Goal: Transaction & Acquisition: Purchase product/service

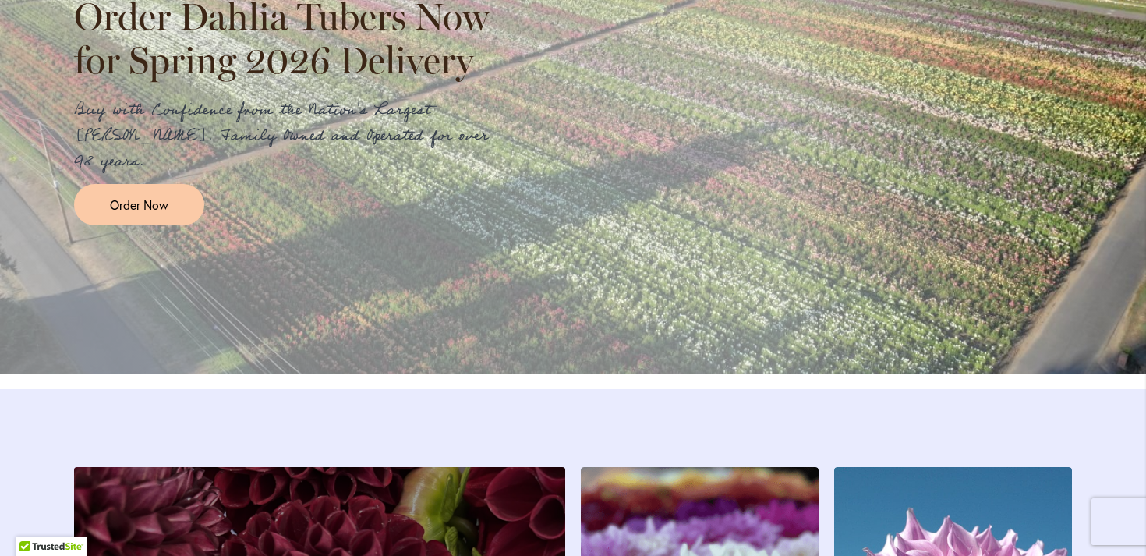
scroll to position [1888, 0]
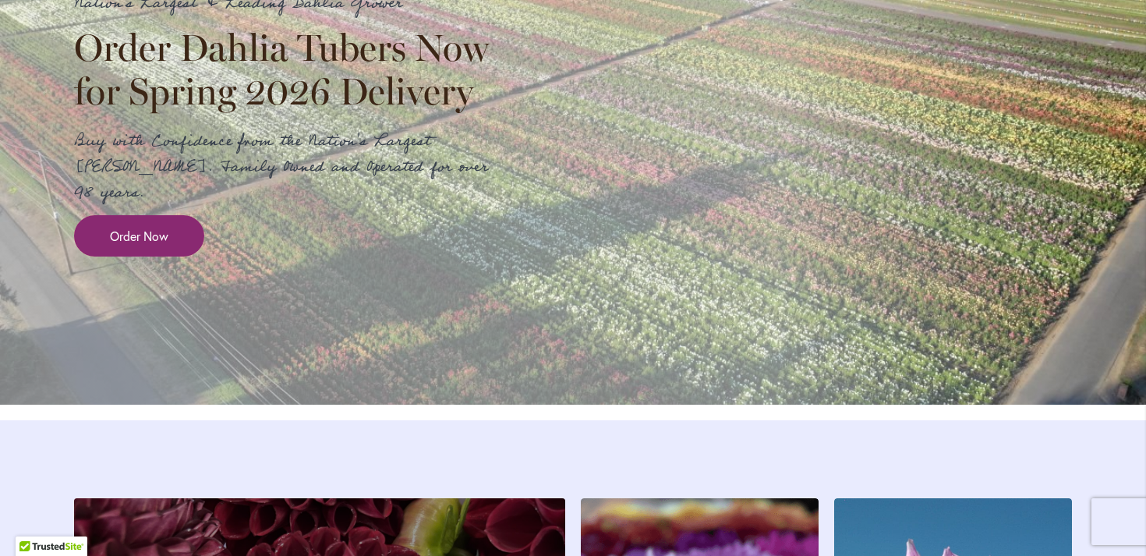
click at [160, 245] on span "Order Now" at bounding box center [139, 236] width 58 height 18
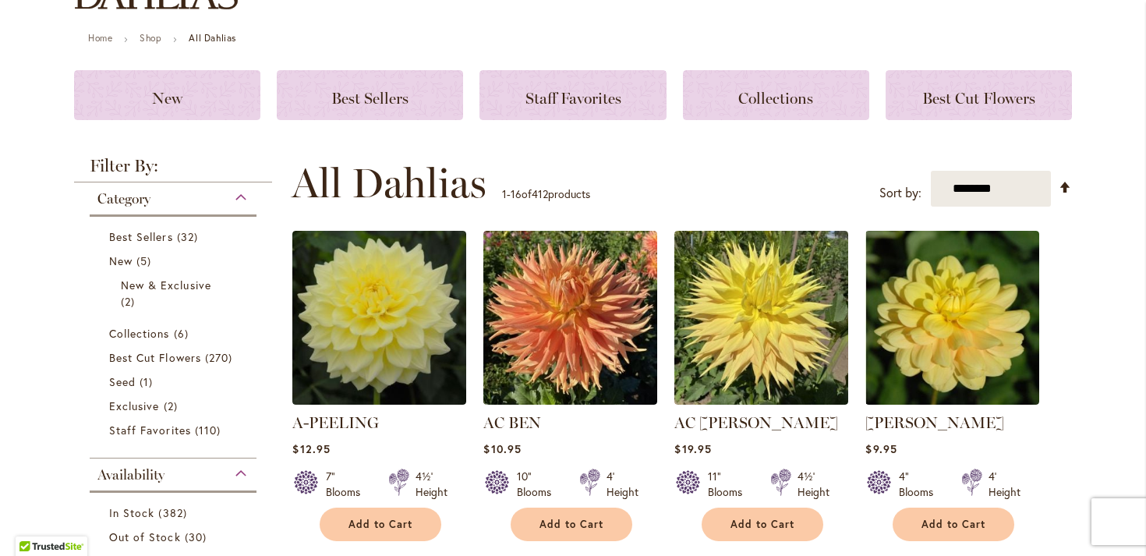
scroll to position [160, 0]
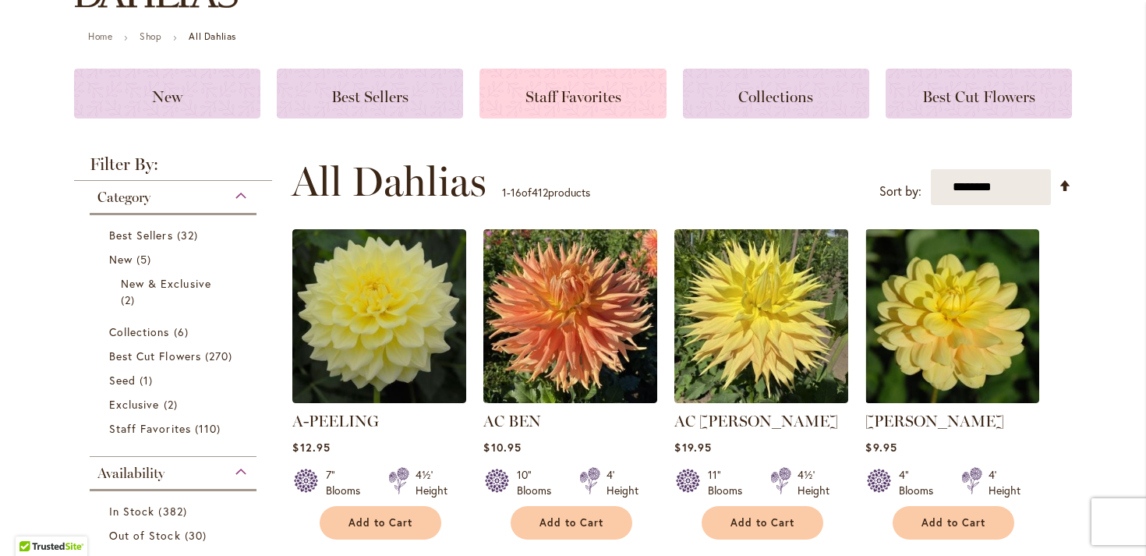
click at [608, 91] on span "Staff Favorites" at bounding box center [573, 96] width 96 height 19
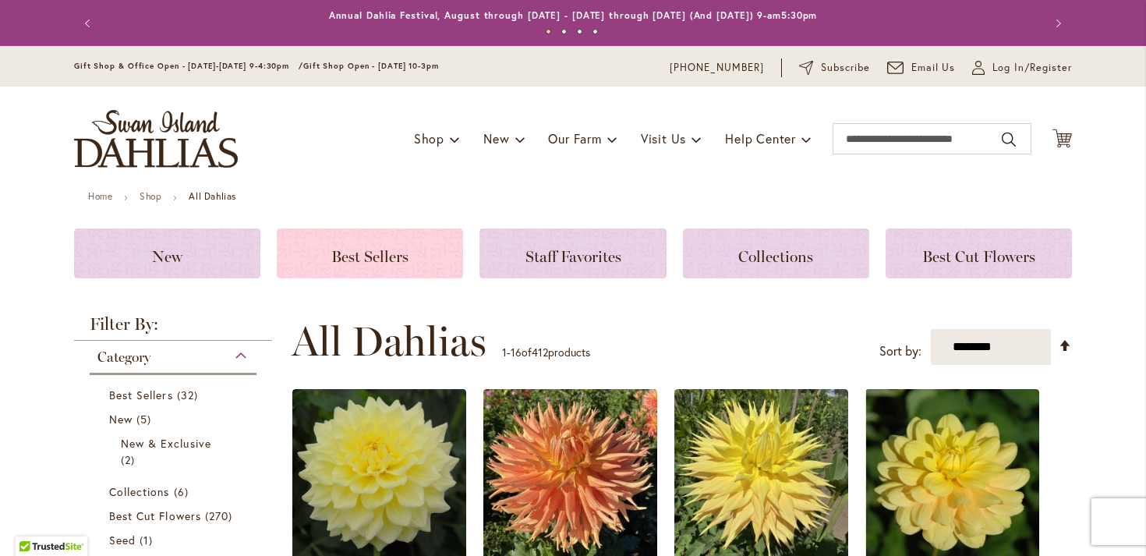
click at [440, 261] on div "Best Sellers" at bounding box center [370, 253] width 186 height 50
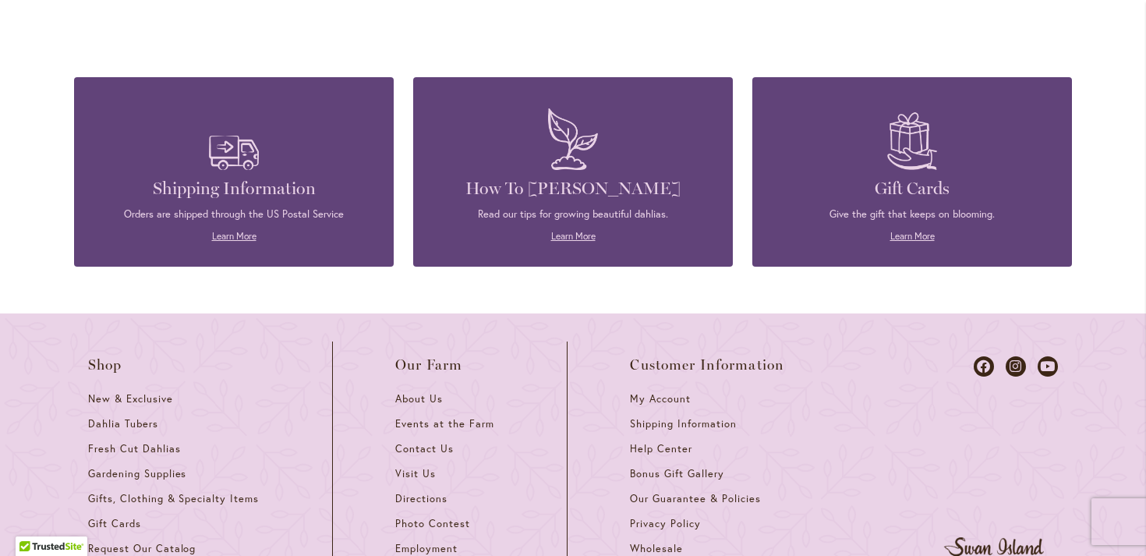
scroll to position [1700, 0]
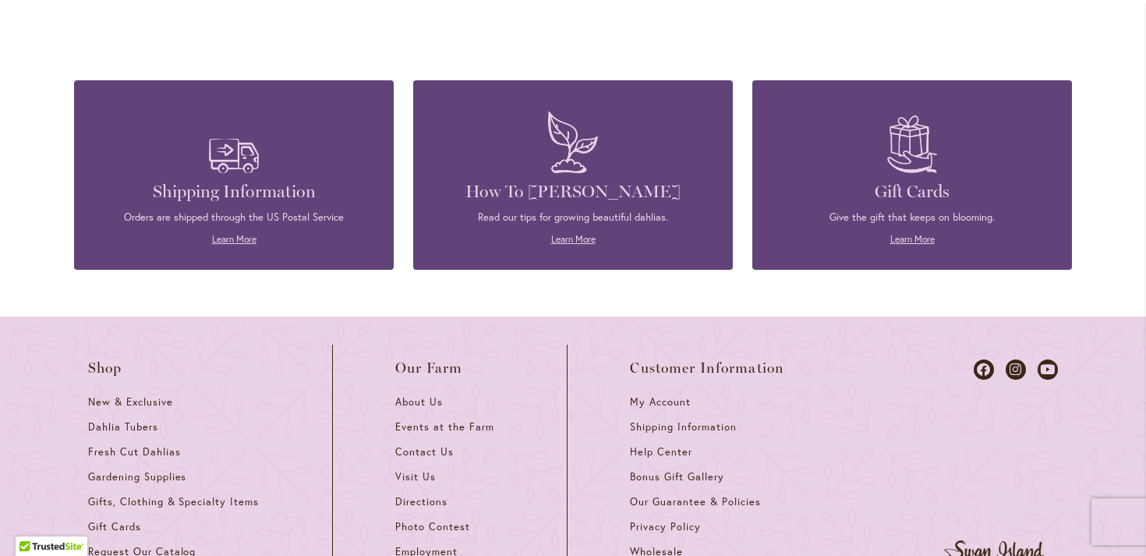
click at [560, 232] on p "Learn More" at bounding box center [572, 239] width 273 height 14
click at [563, 233] on link "Learn More" at bounding box center [573, 239] width 44 height 12
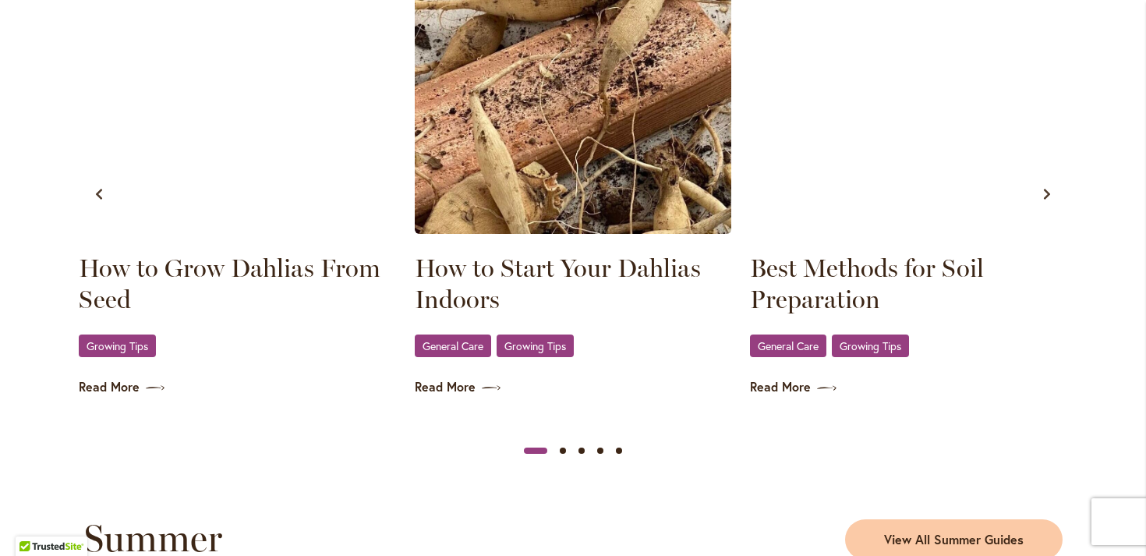
scroll to position [978, 0]
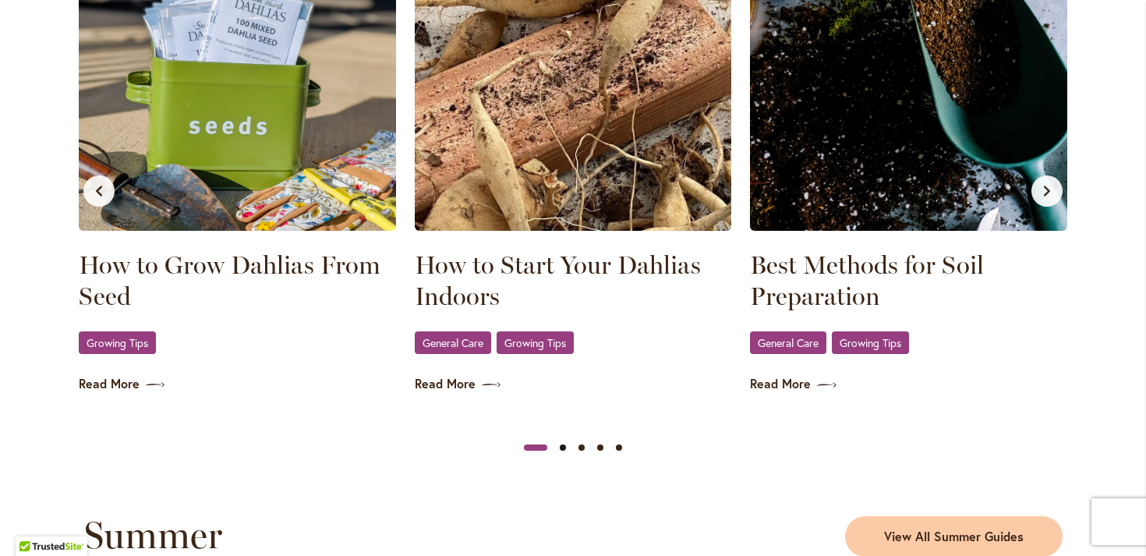
click at [554, 447] on button "Slide 2" at bounding box center [562, 447] width 19 height 19
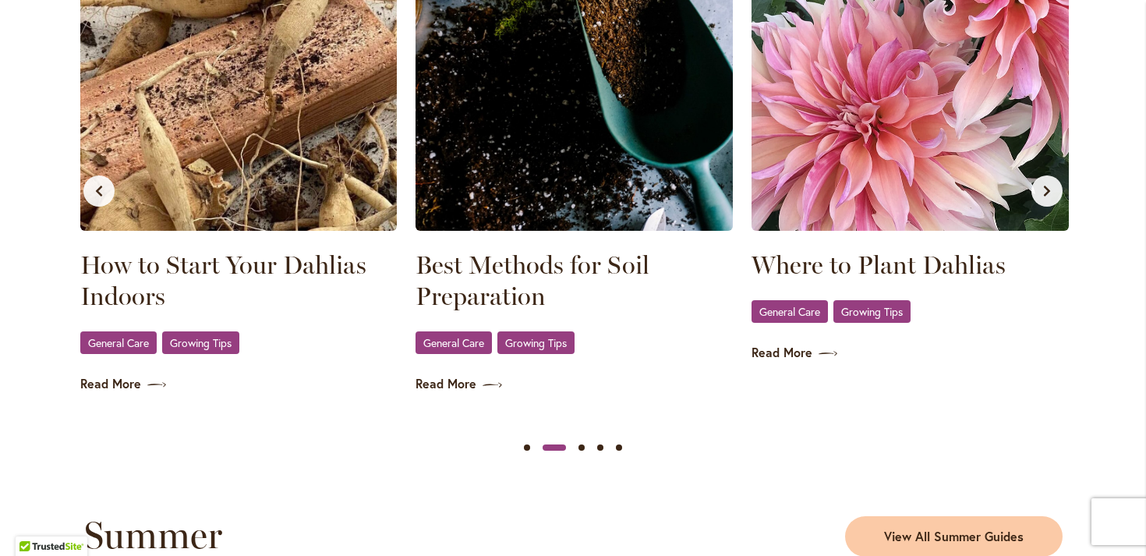
scroll to position [0, 335]
click at [577, 450] on button "Slide 3" at bounding box center [581, 447] width 19 height 19
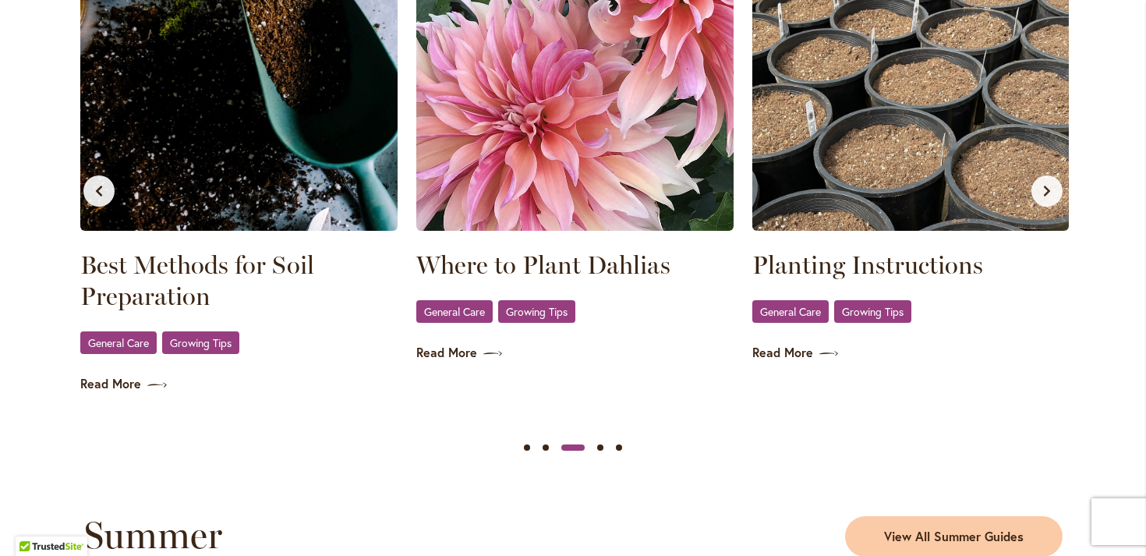
scroll to position [0, 671]
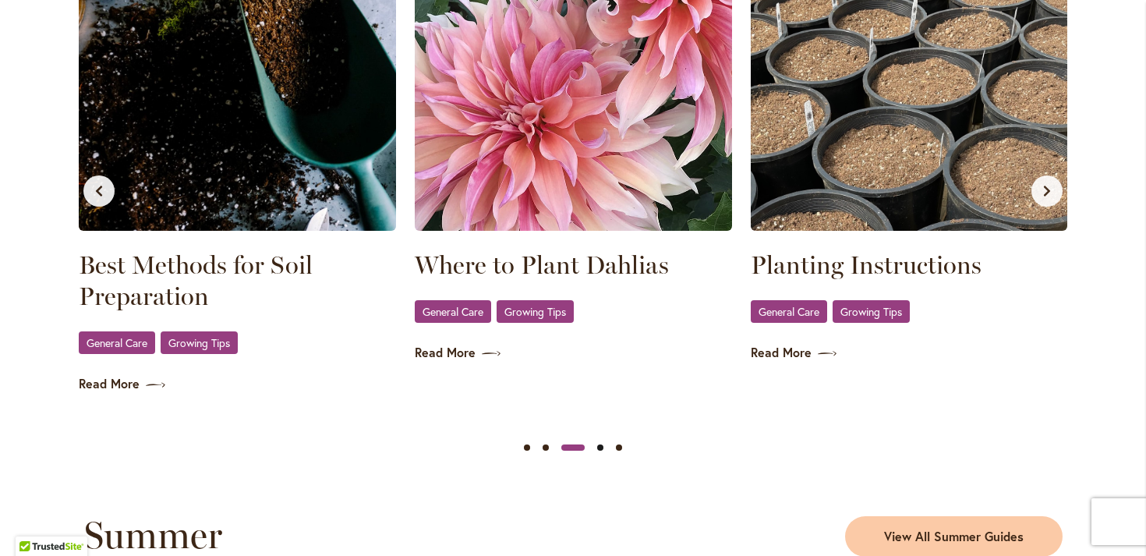
click at [597, 447] on button "Slide 4" at bounding box center [600, 447] width 19 height 19
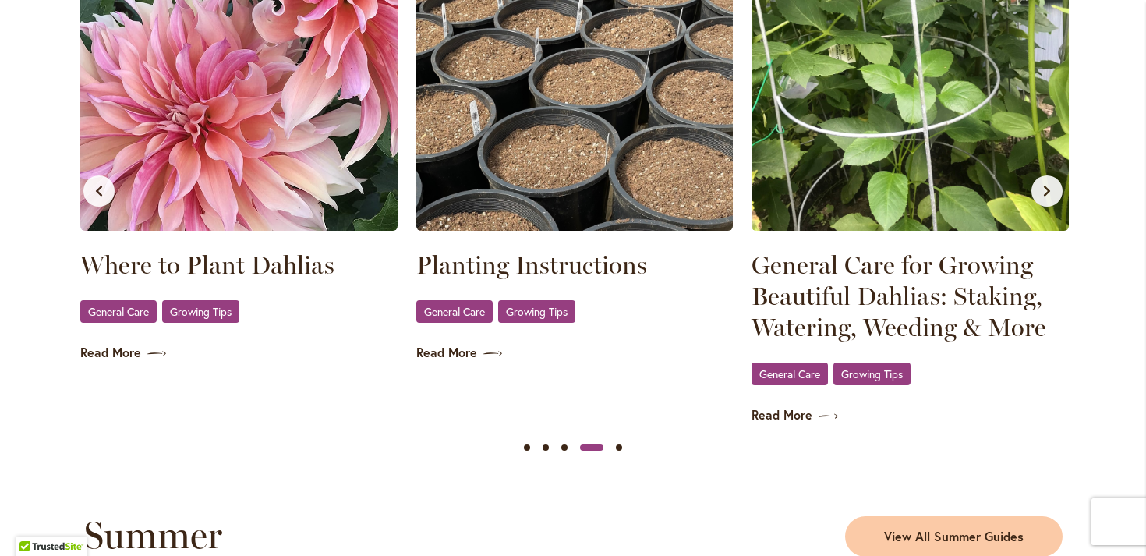
scroll to position [0, 1007]
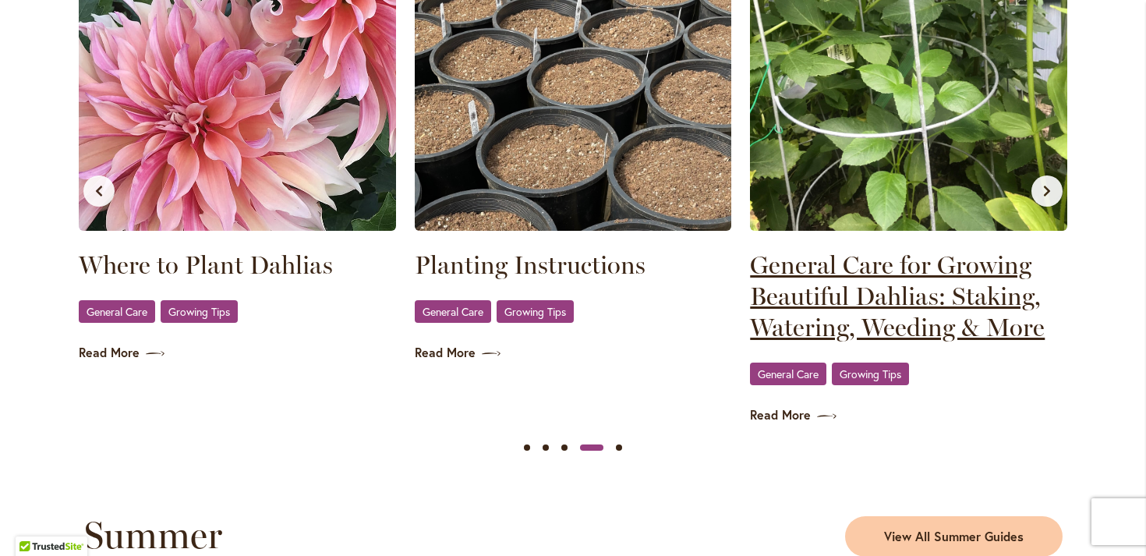
click at [761, 274] on link "General Care for Growing Beautiful Dahlias: Staking, Watering, Weeding & More" at bounding box center [908, 296] width 317 height 94
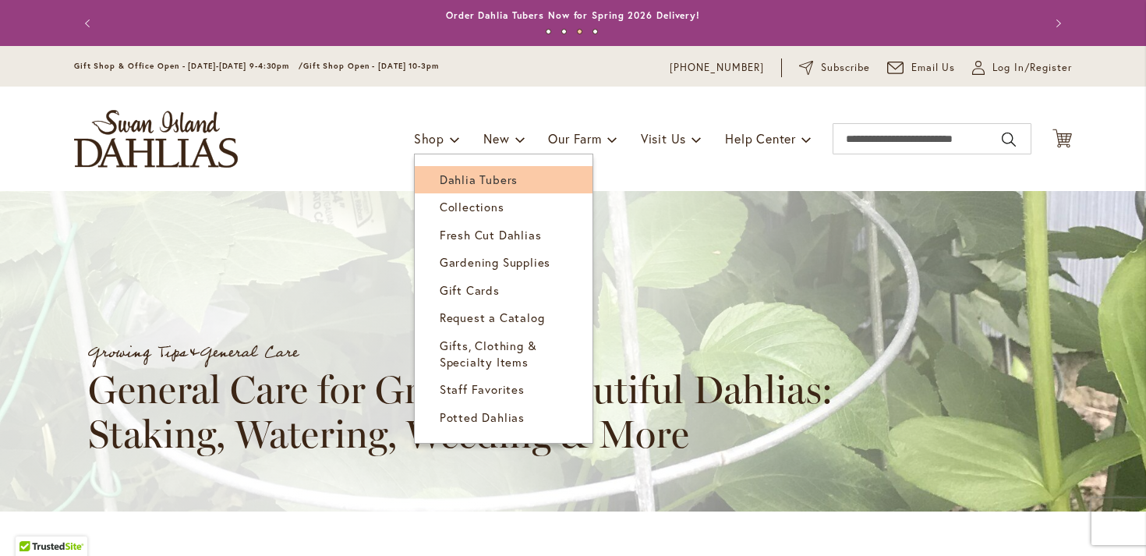
click at [450, 167] on link "Dahlia Tubers" at bounding box center [504, 179] width 178 height 27
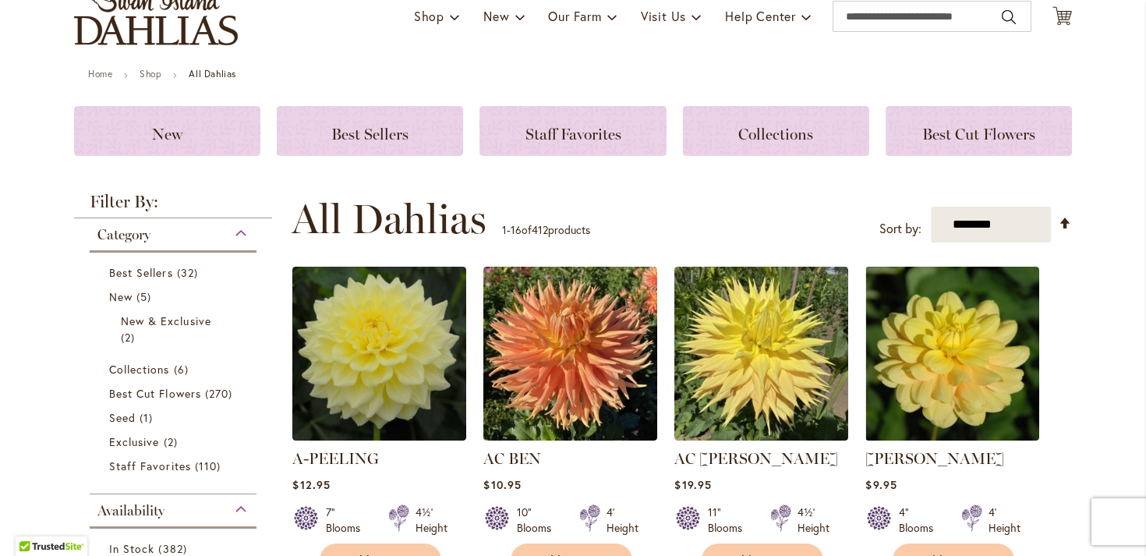
scroll to position [124, 0]
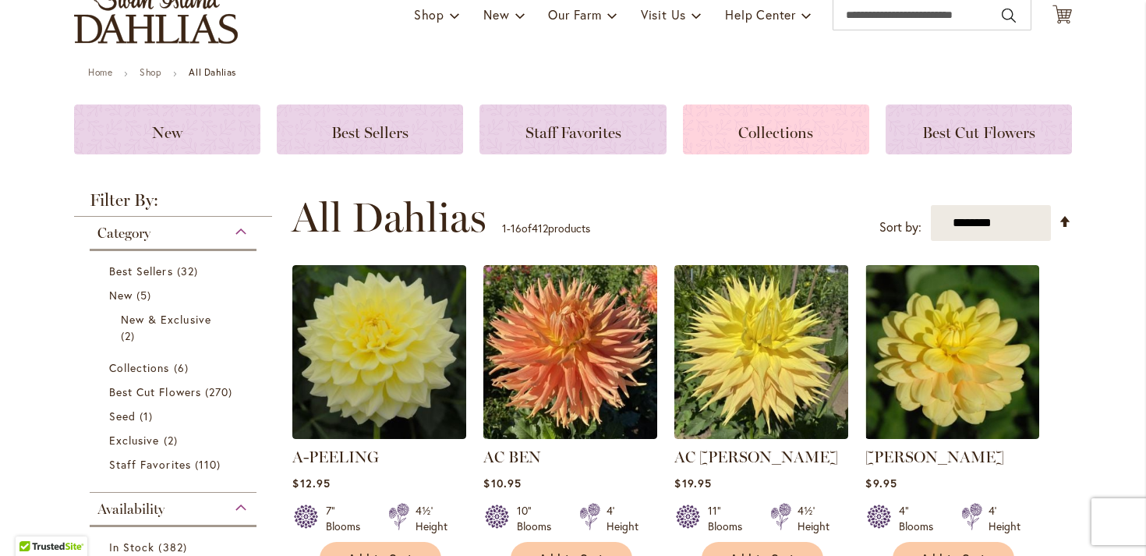
click at [802, 146] on div "Collections" at bounding box center [776, 129] width 186 height 50
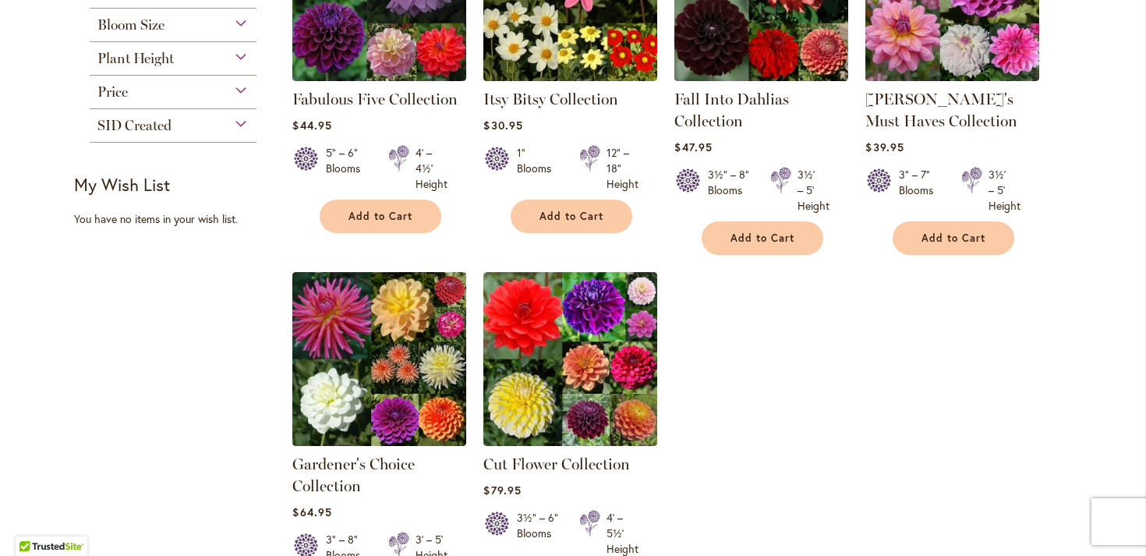
scroll to position [396, 0]
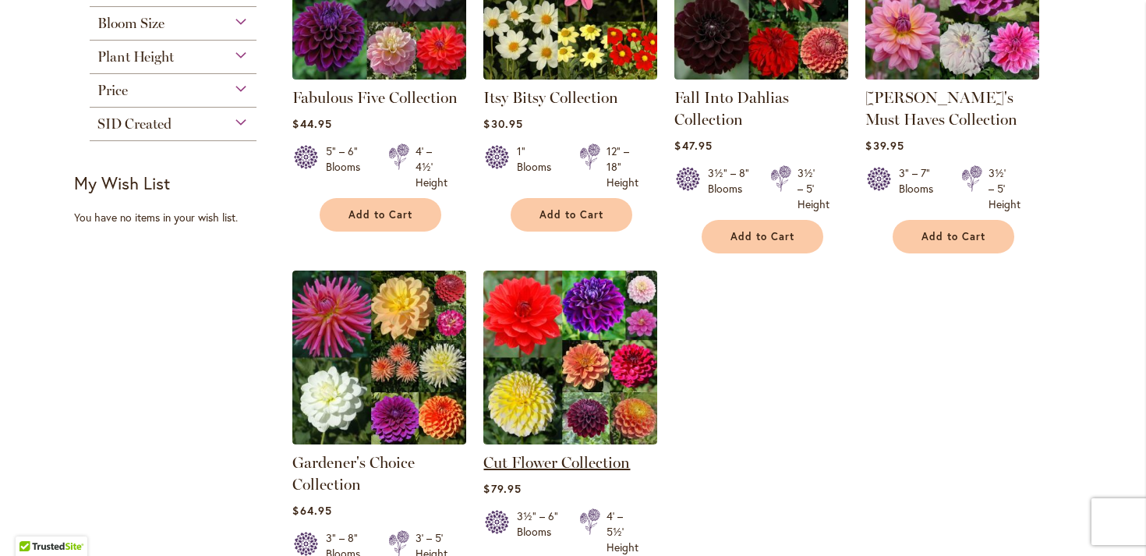
click at [577, 459] on link "Cut Flower Collection" at bounding box center [556, 462] width 147 height 19
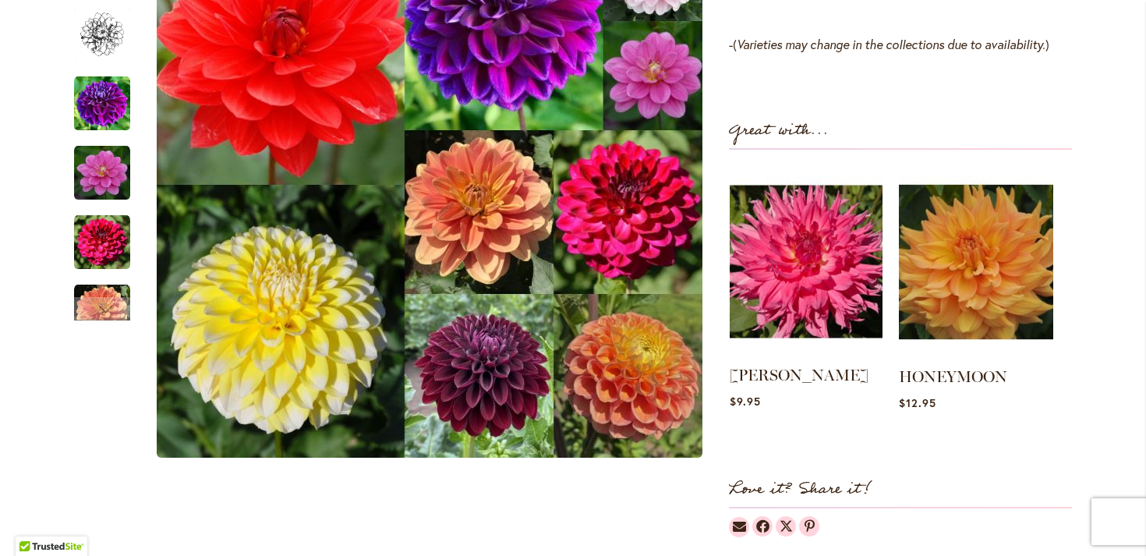
scroll to position [1409, 0]
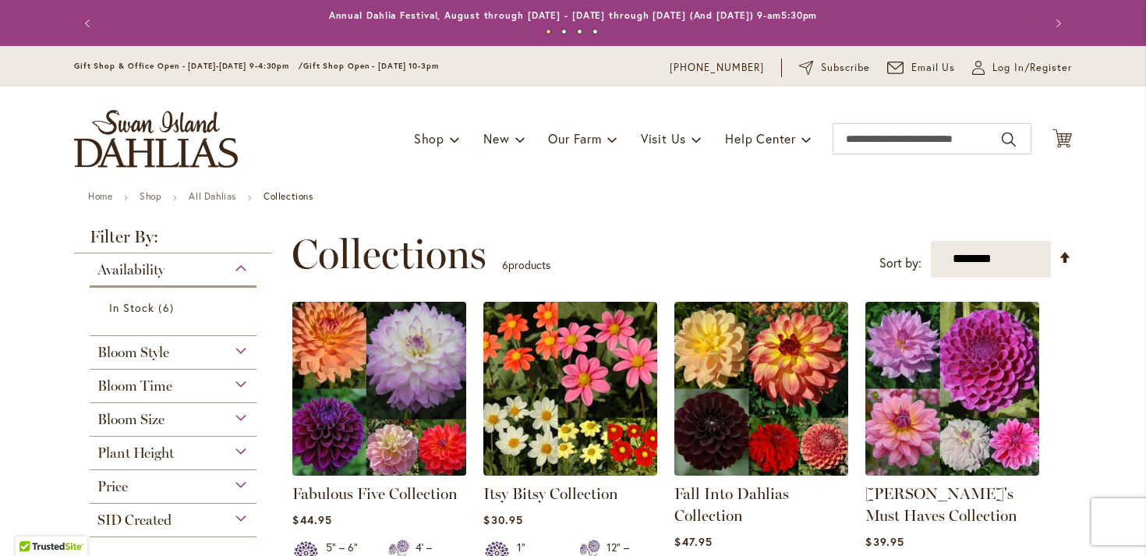
click at [389, 391] on img at bounding box center [379, 388] width 182 height 182
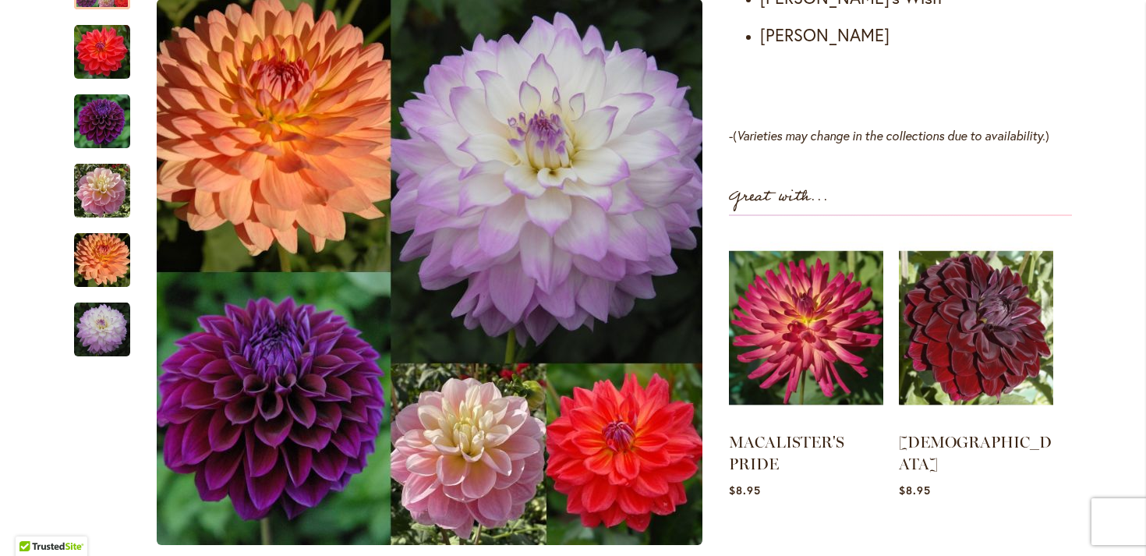
scroll to position [1137, 0]
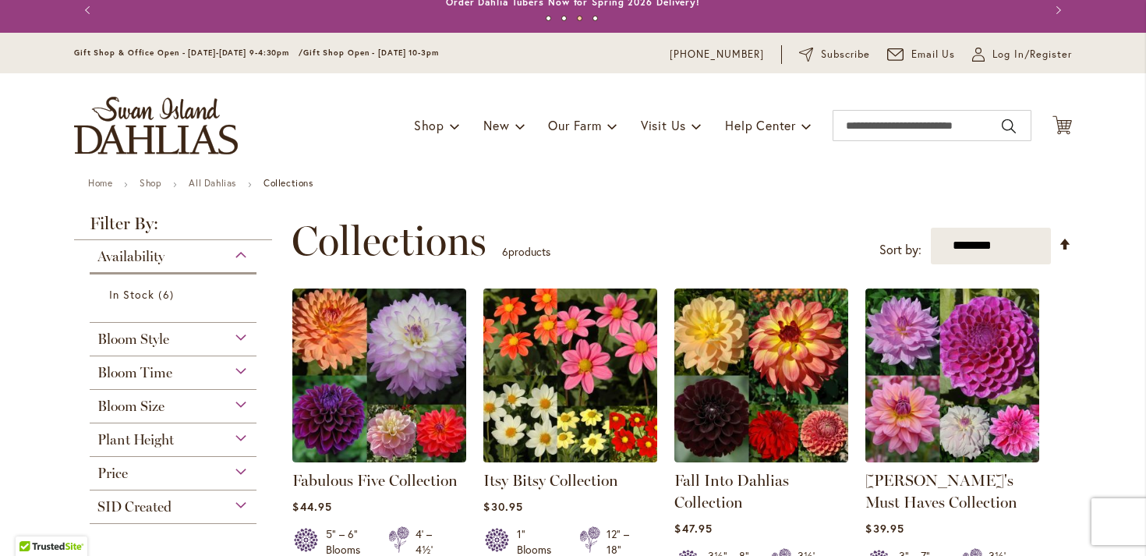
scroll to position [6, 0]
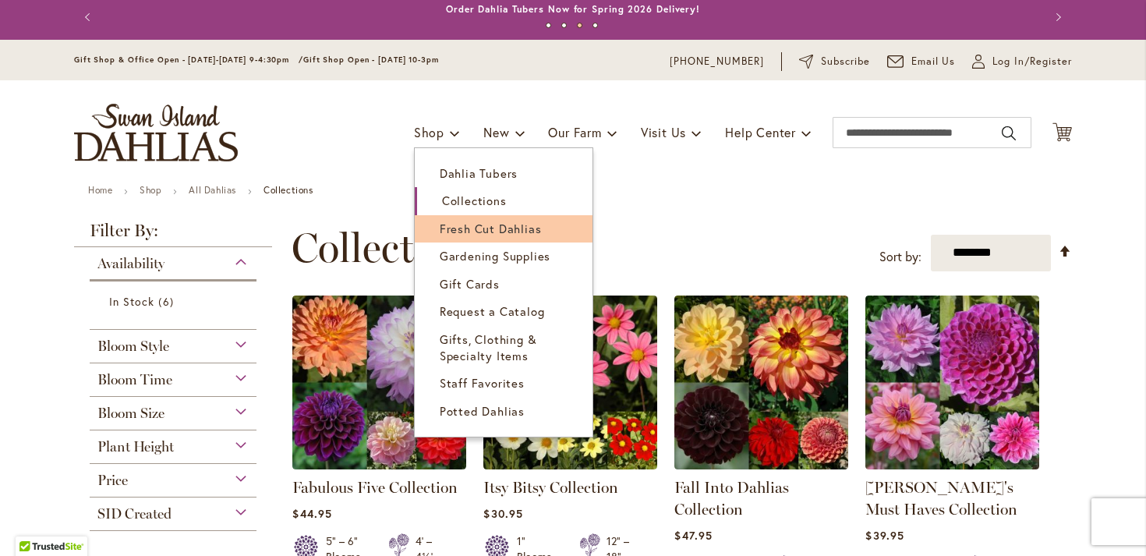
click at [481, 221] on span "Fresh Cut Dahlias" at bounding box center [491, 229] width 102 height 16
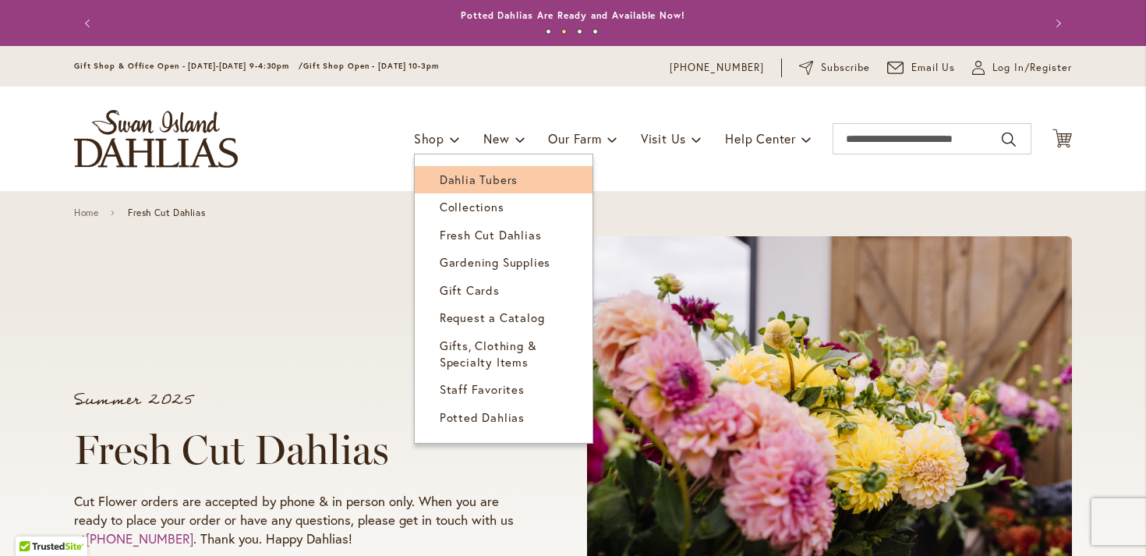
click at [440, 169] on link "Dahlia Tubers" at bounding box center [504, 179] width 178 height 27
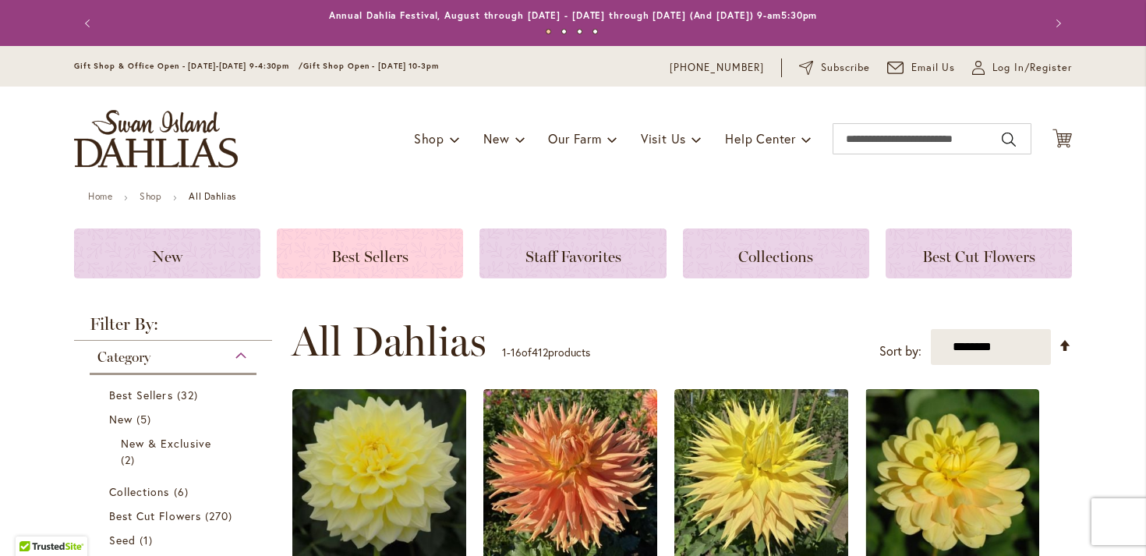
click at [352, 256] on span "Best Sellers" at bounding box center [369, 256] width 77 height 19
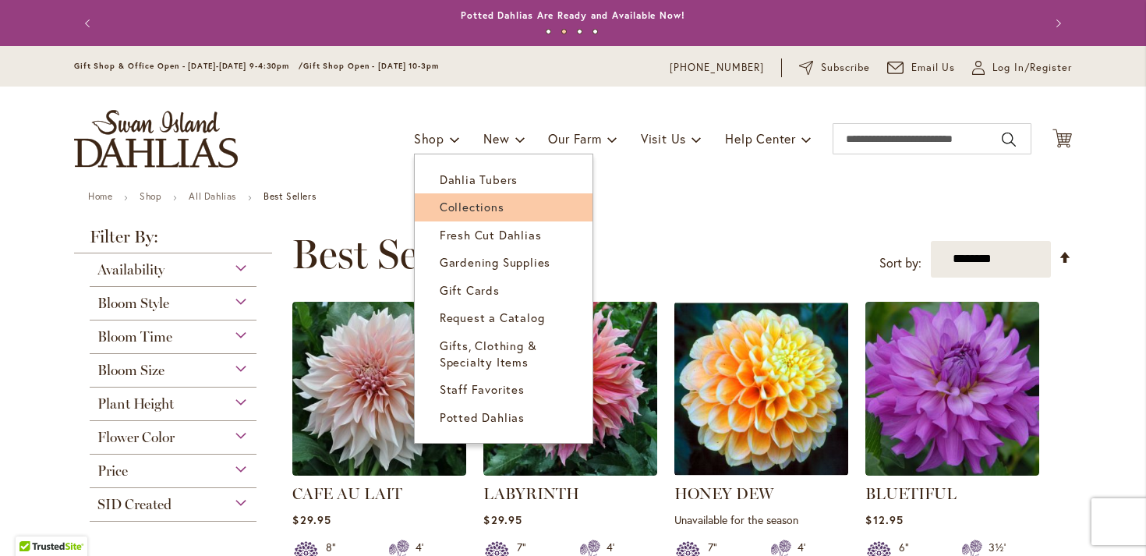
click at [468, 203] on span "Collections" at bounding box center [472, 207] width 65 height 16
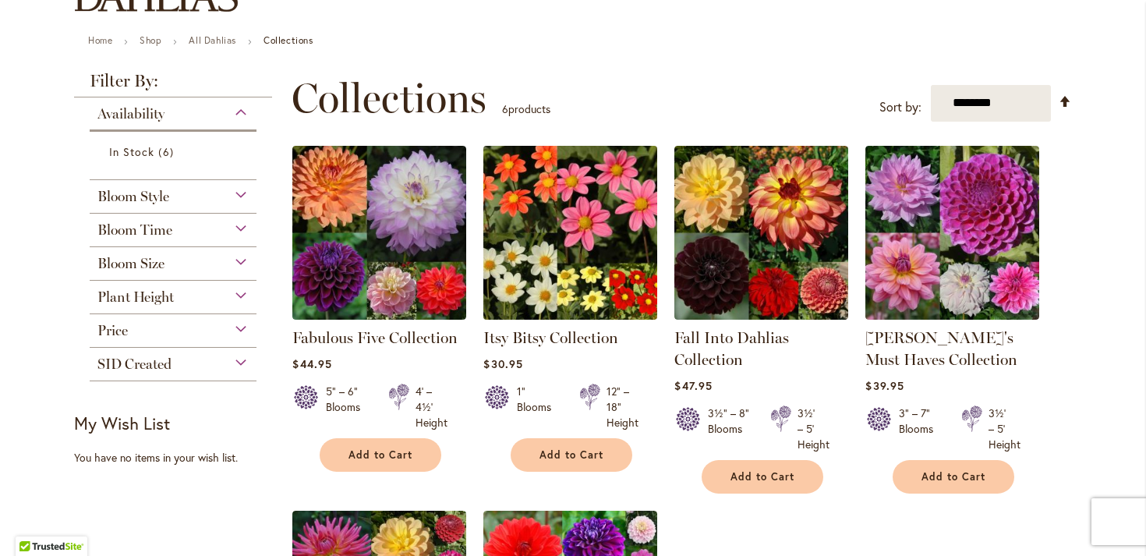
scroll to position [160, 0]
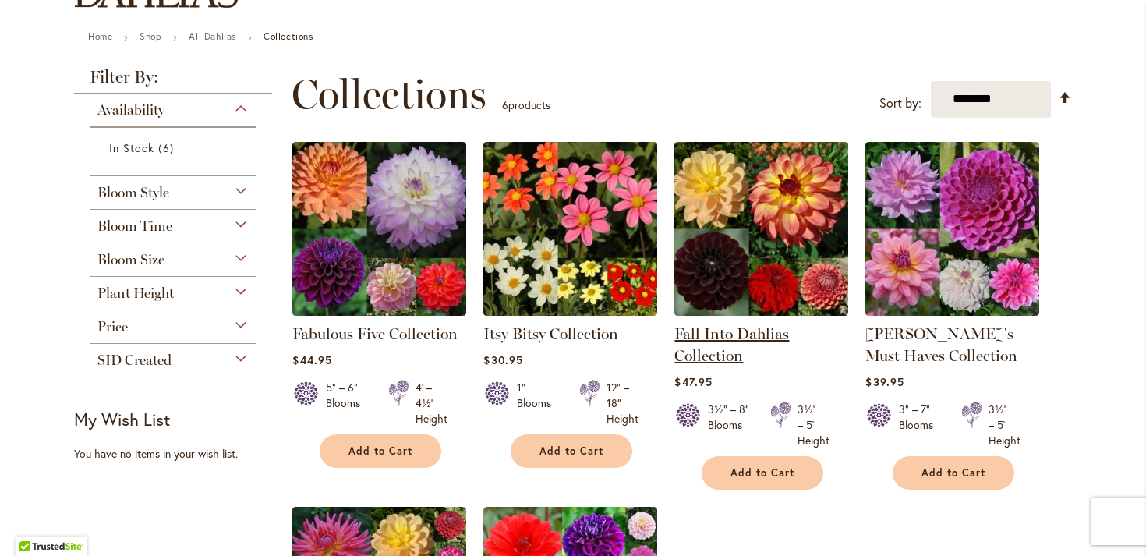
click at [738, 336] on link "Fall Into Dahlias Collection" at bounding box center [731, 344] width 115 height 41
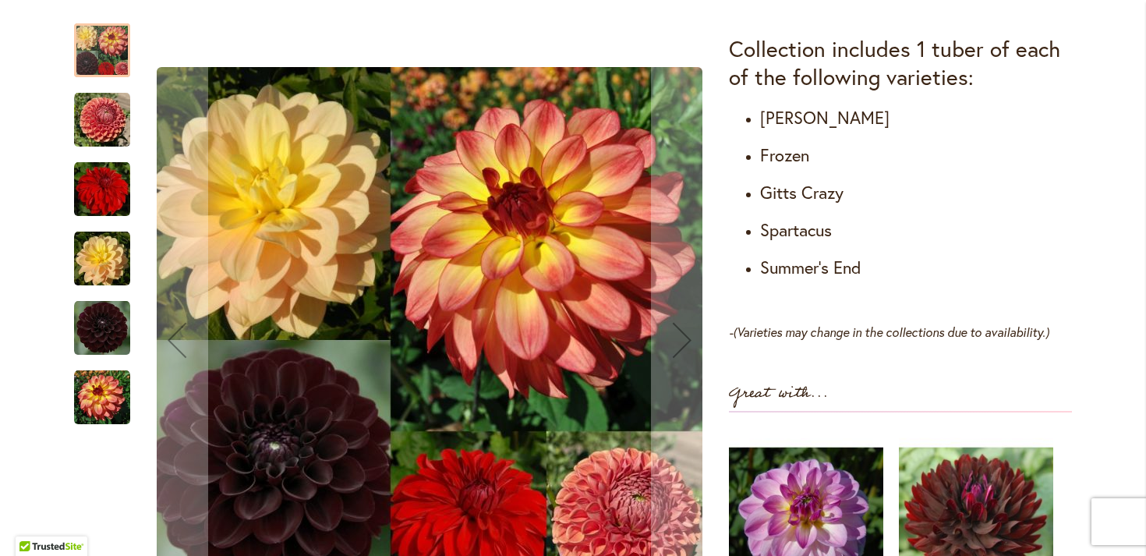
scroll to position [892, 0]
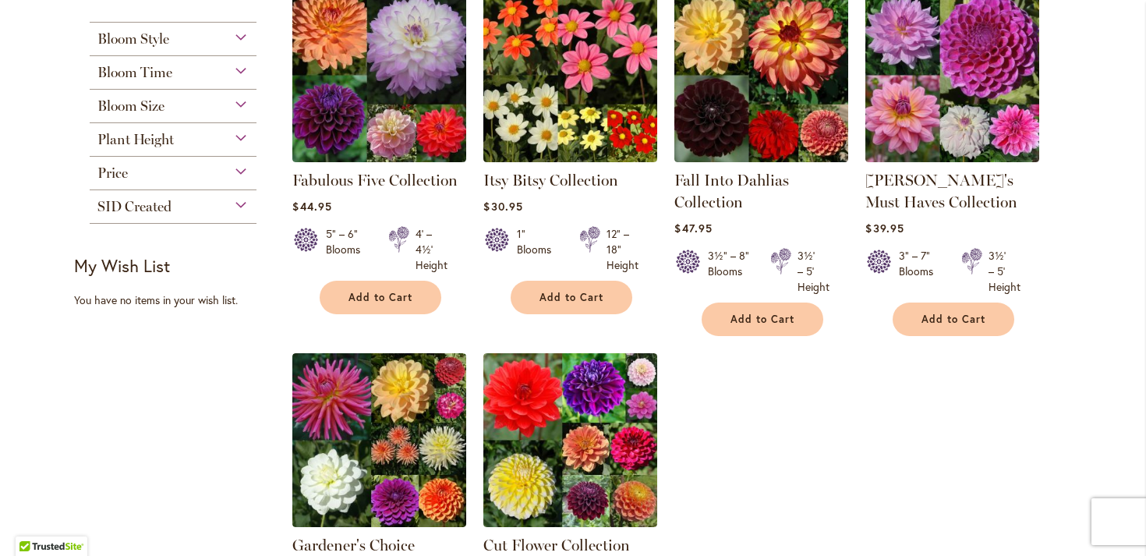
scroll to position [447, 0]
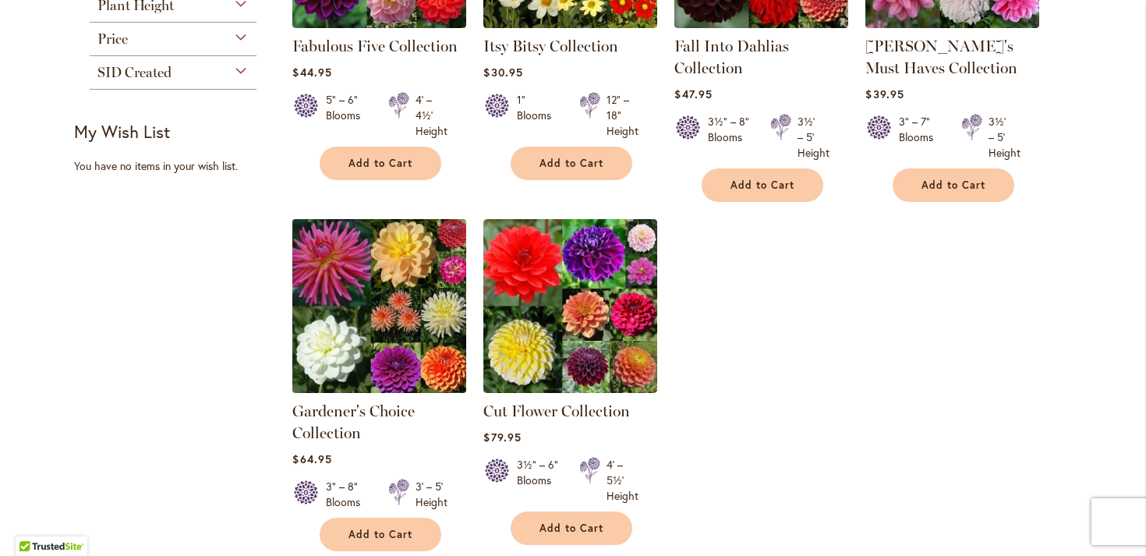
click at [344, 348] on img at bounding box center [379, 305] width 182 height 182
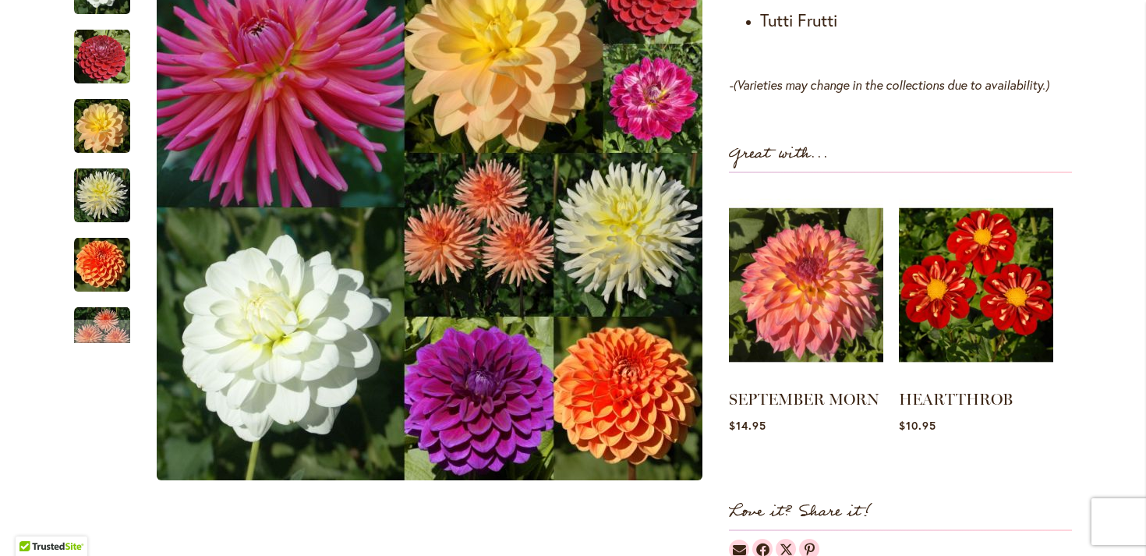
scroll to position [1376, 0]
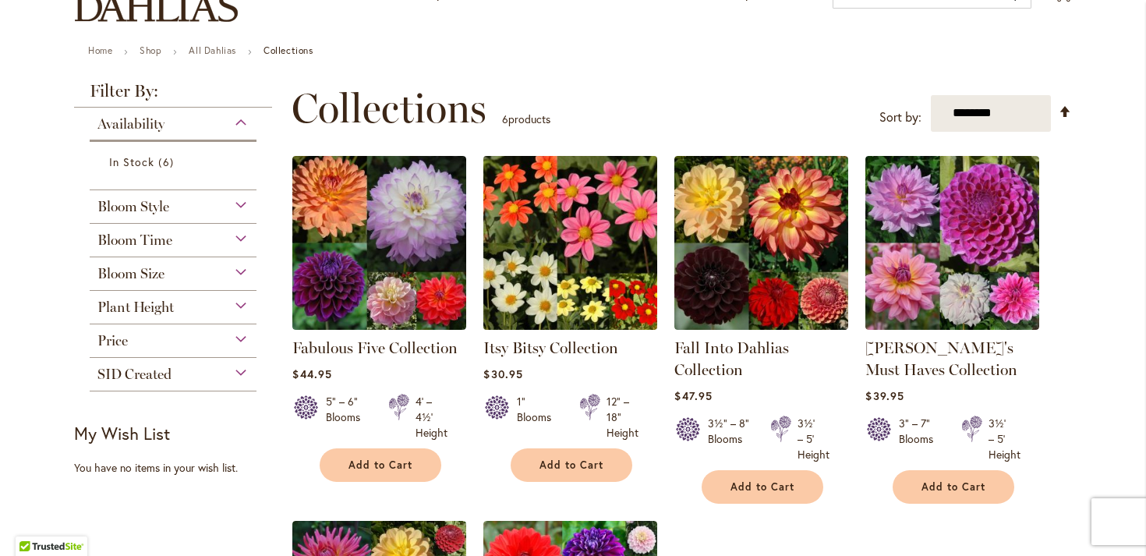
scroll to position [147, 0]
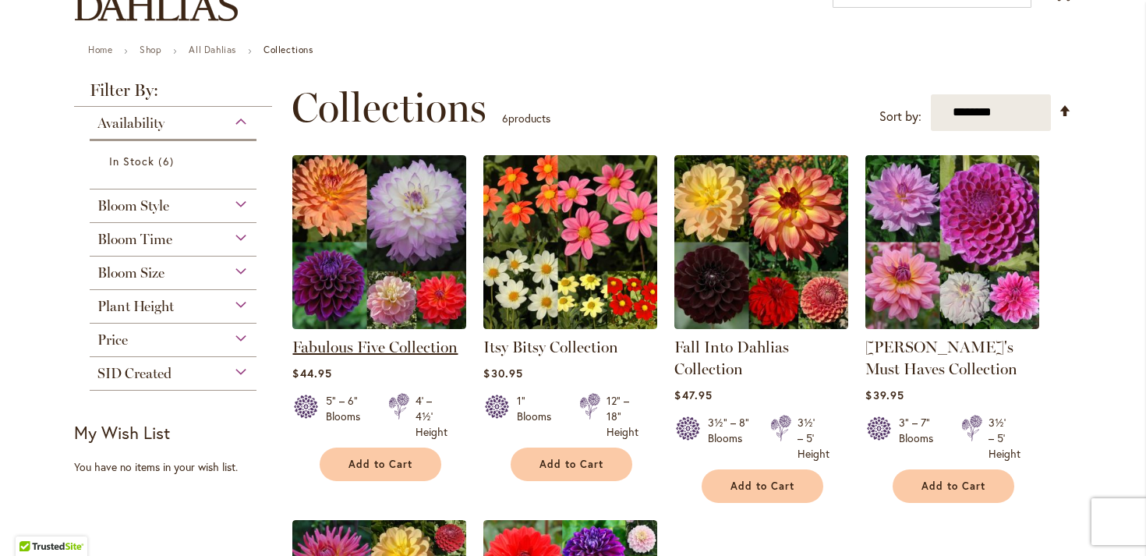
click at [386, 345] on link "Fabulous Five Collection" at bounding box center [374, 346] width 165 height 19
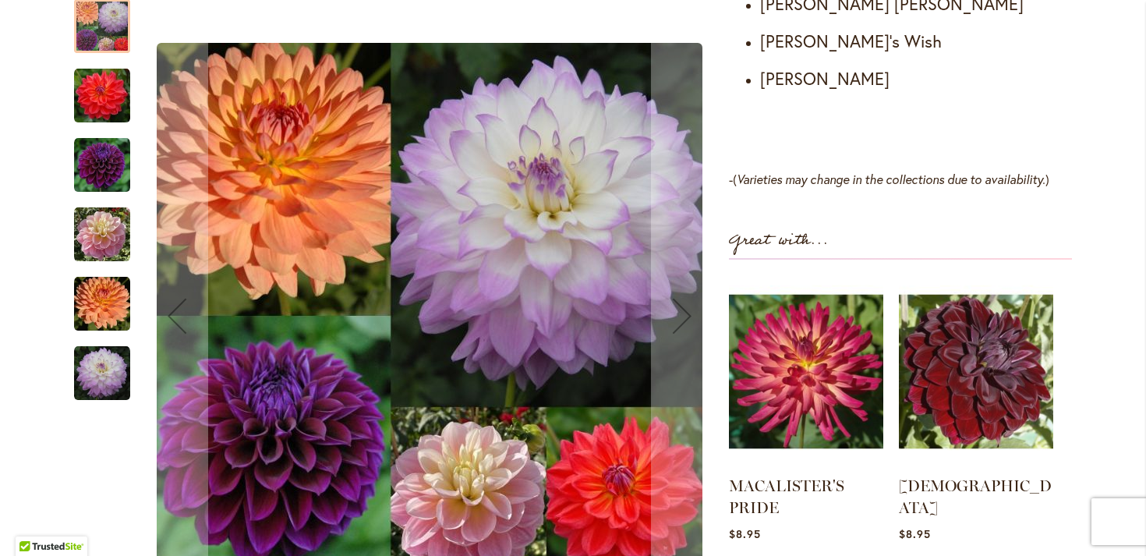
scroll to position [1099, 0]
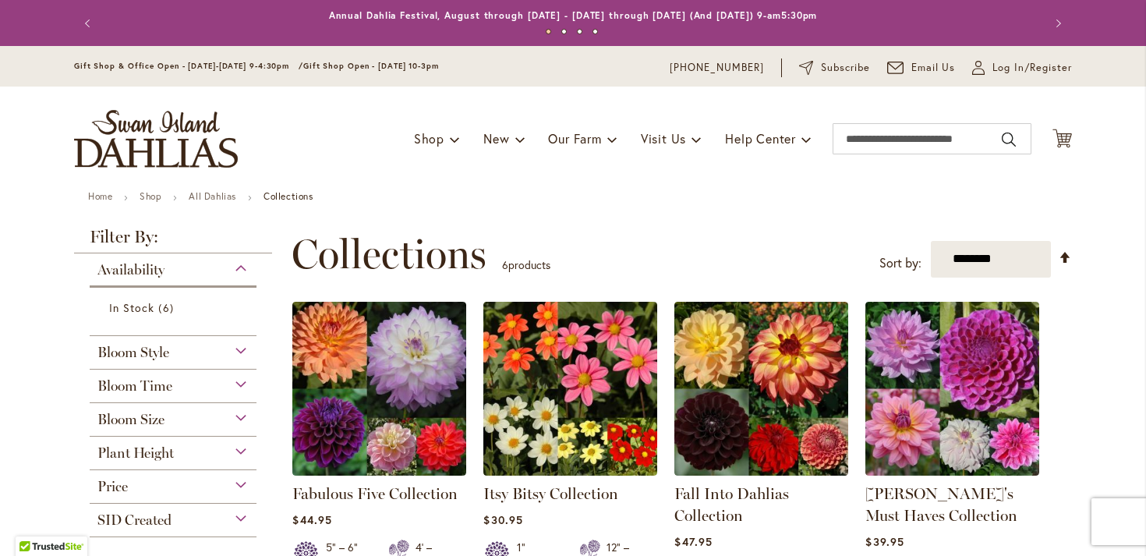
click at [235, 350] on div "Bloom Style" at bounding box center [173, 348] width 167 height 25
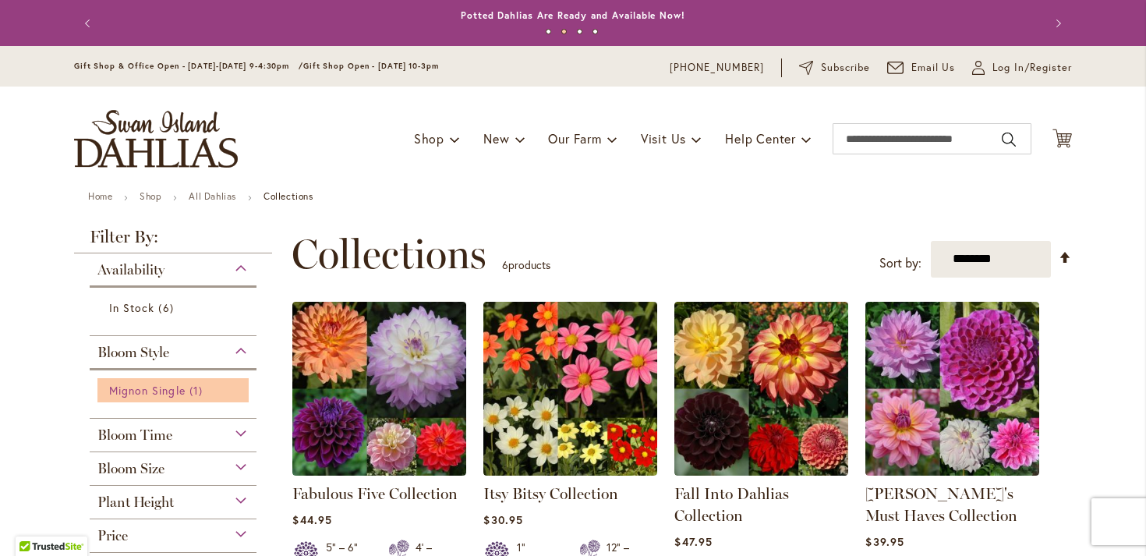
click at [149, 394] on span "Mignon Single" at bounding box center [147, 390] width 76 height 15
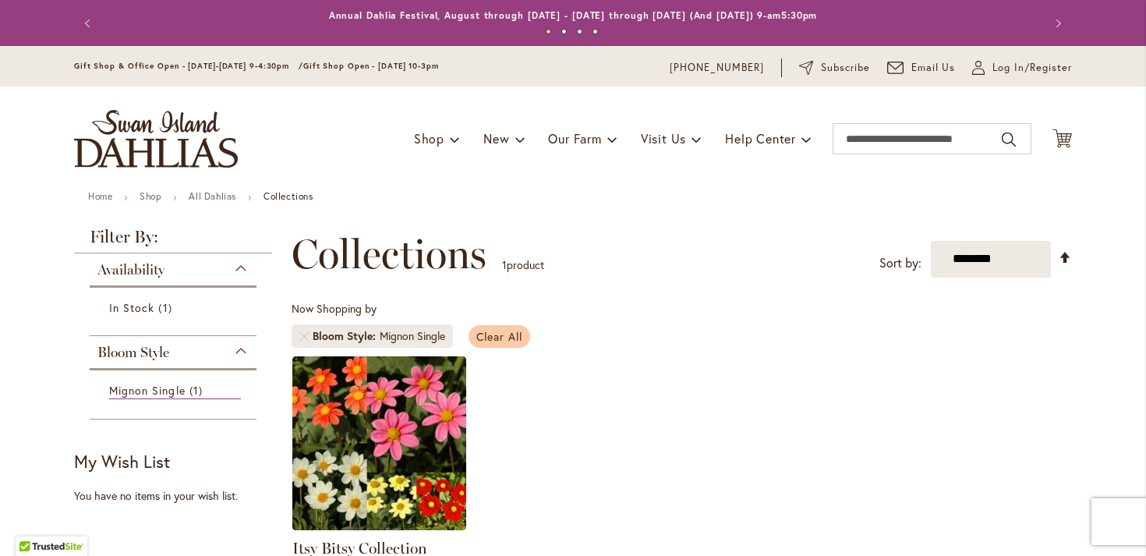
click at [515, 327] on link "Clear All" at bounding box center [499, 336] width 62 height 23
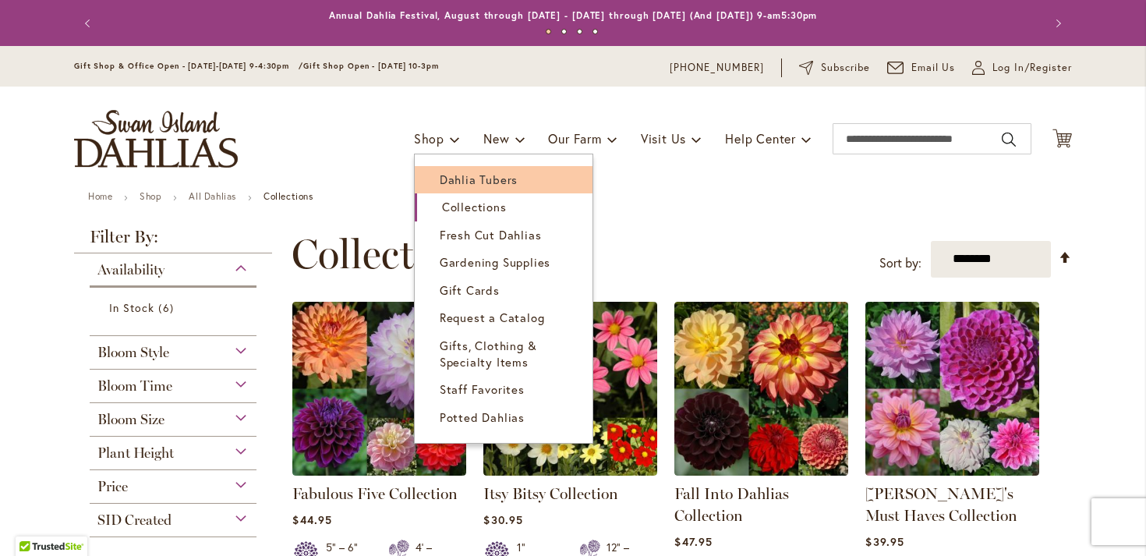
click at [454, 183] on span "Dahlia Tubers" at bounding box center [479, 179] width 78 height 16
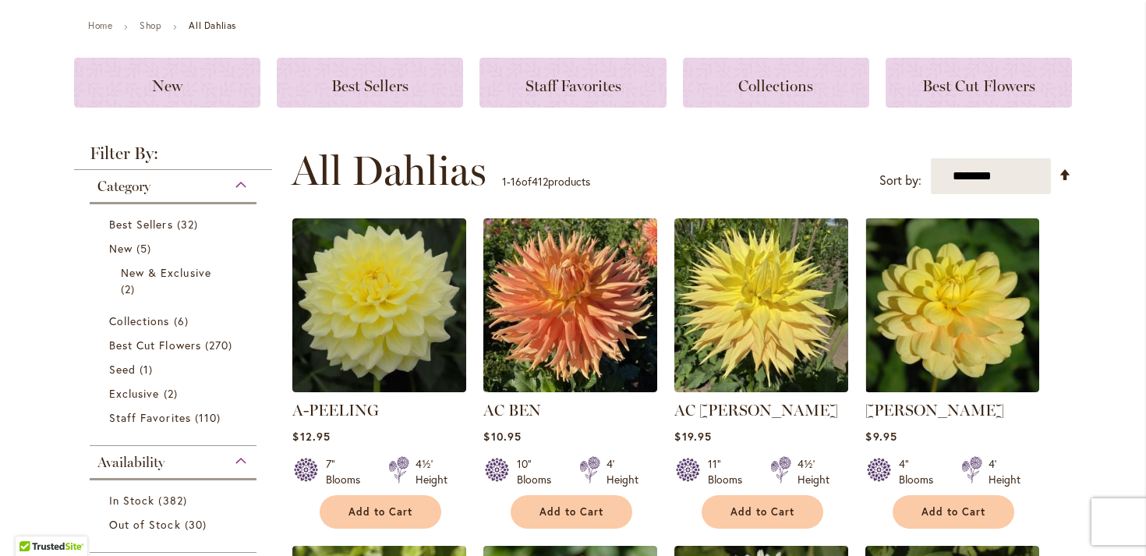
scroll to position [186, 0]
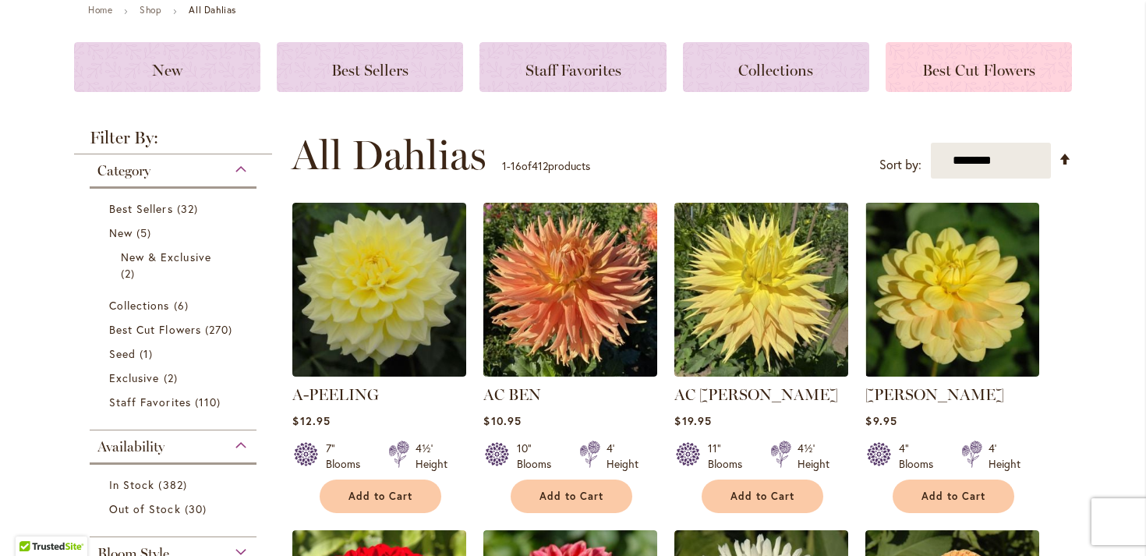
click at [927, 64] on span "Best Cut Flowers" at bounding box center [978, 70] width 113 height 19
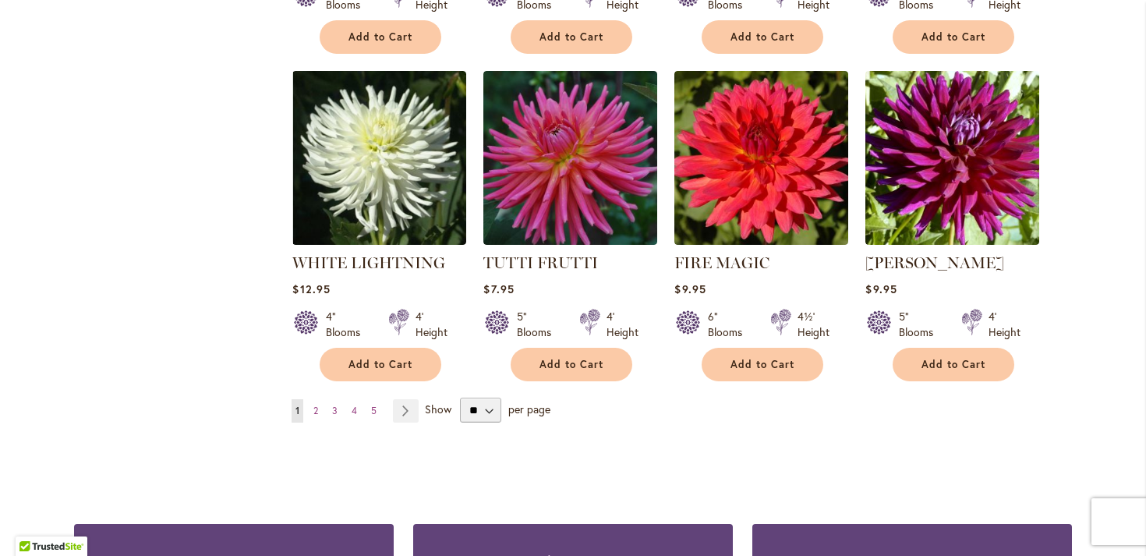
scroll to position [1215, 0]
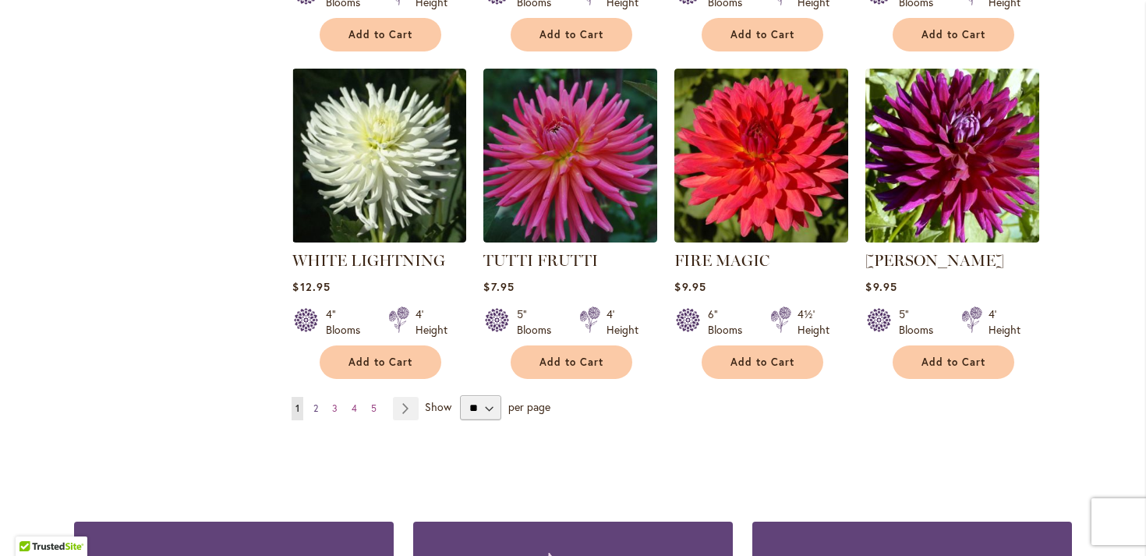
click at [309, 404] on link "Page 2" at bounding box center [315, 408] width 12 height 23
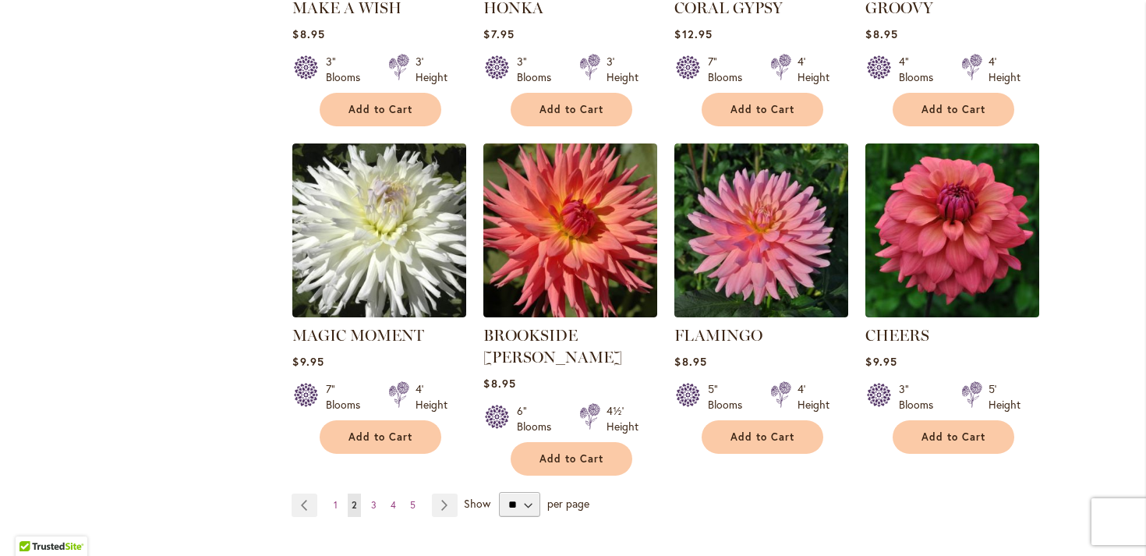
scroll to position [1144, 0]
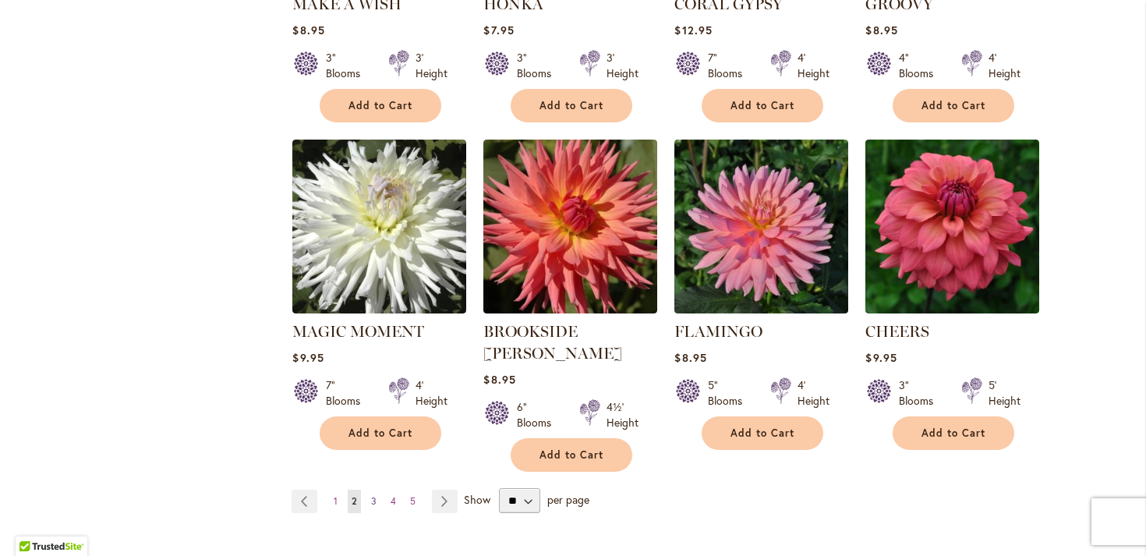
click at [371, 495] on span "3" at bounding box center [373, 501] width 5 height 12
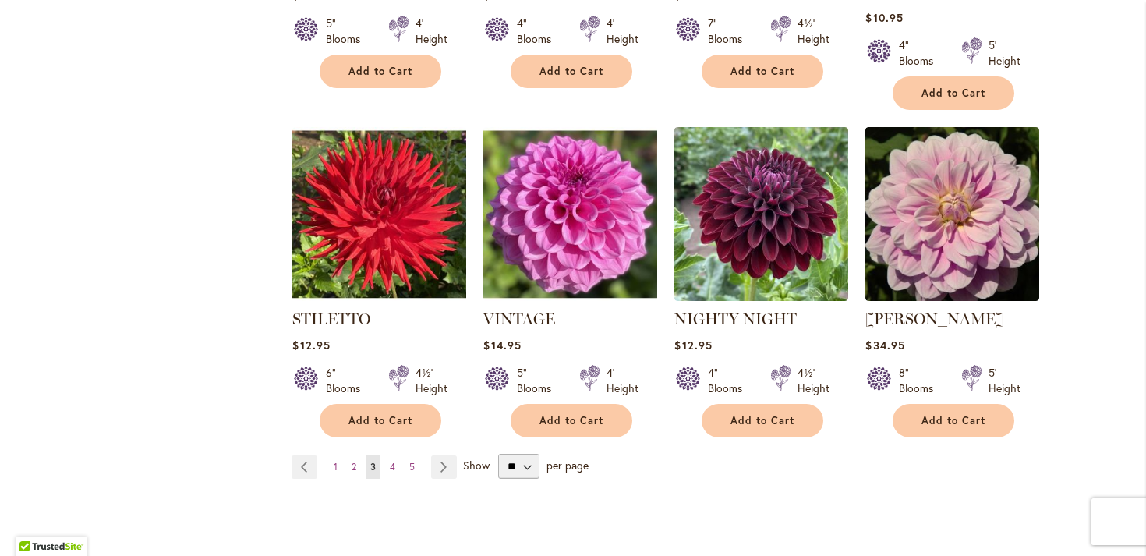
scroll to position [1229, 0]
